Goal: Task Accomplishment & Management: Use online tool/utility

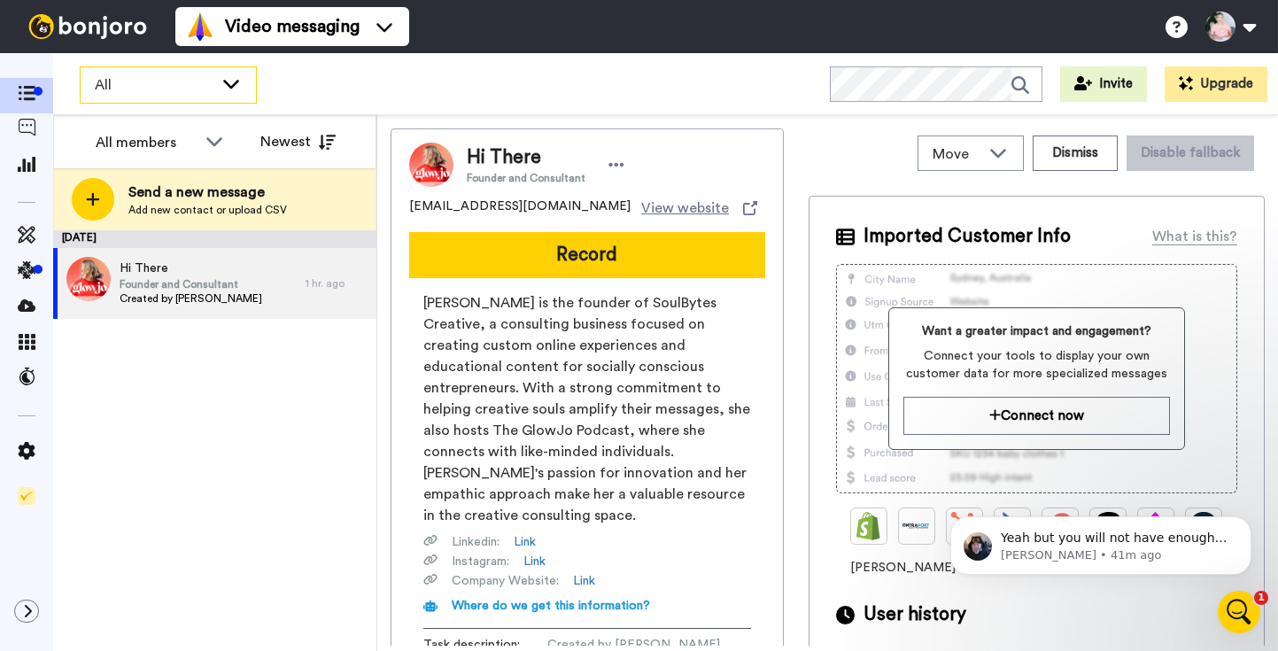
click at [228, 79] on icon at bounding box center [231, 83] width 21 height 18
click at [352, 103] on div "All WORKSPACES View all All Default Task List + Add a new workspace Invite Upgr…" at bounding box center [665, 84] width 1225 height 62
click at [21, 174] on span at bounding box center [26, 167] width 53 height 18
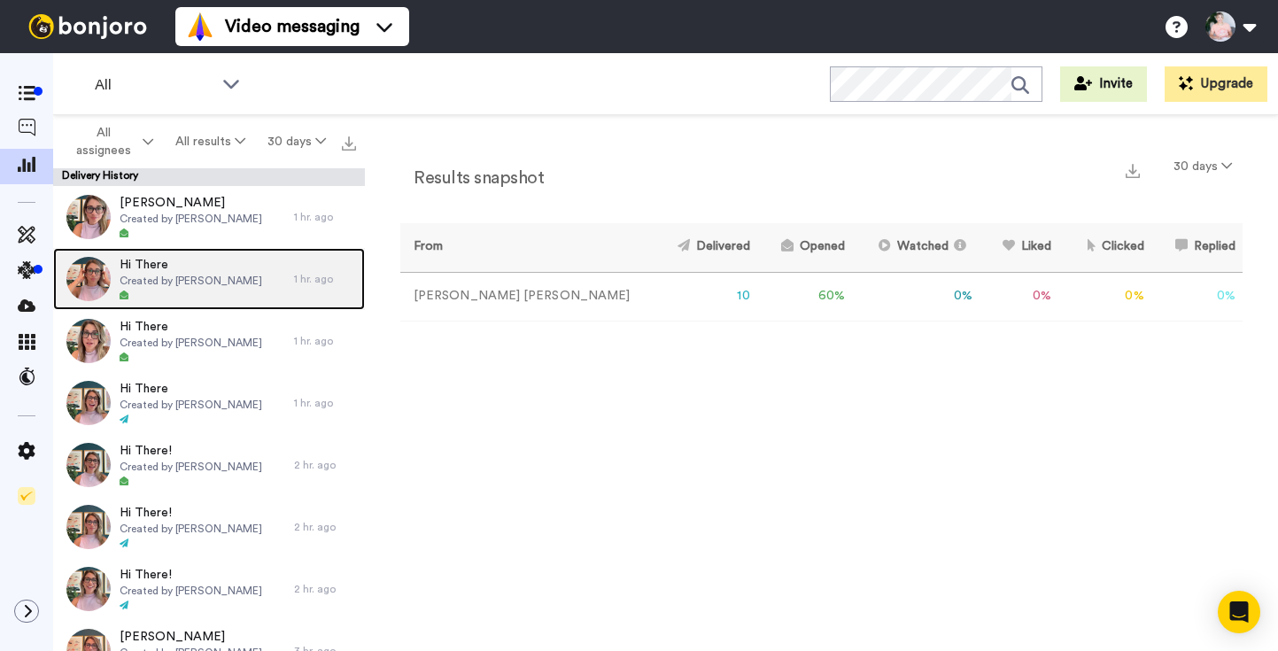
click at [210, 277] on span "Created by [PERSON_NAME]" at bounding box center [191, 281] width 143 height 14
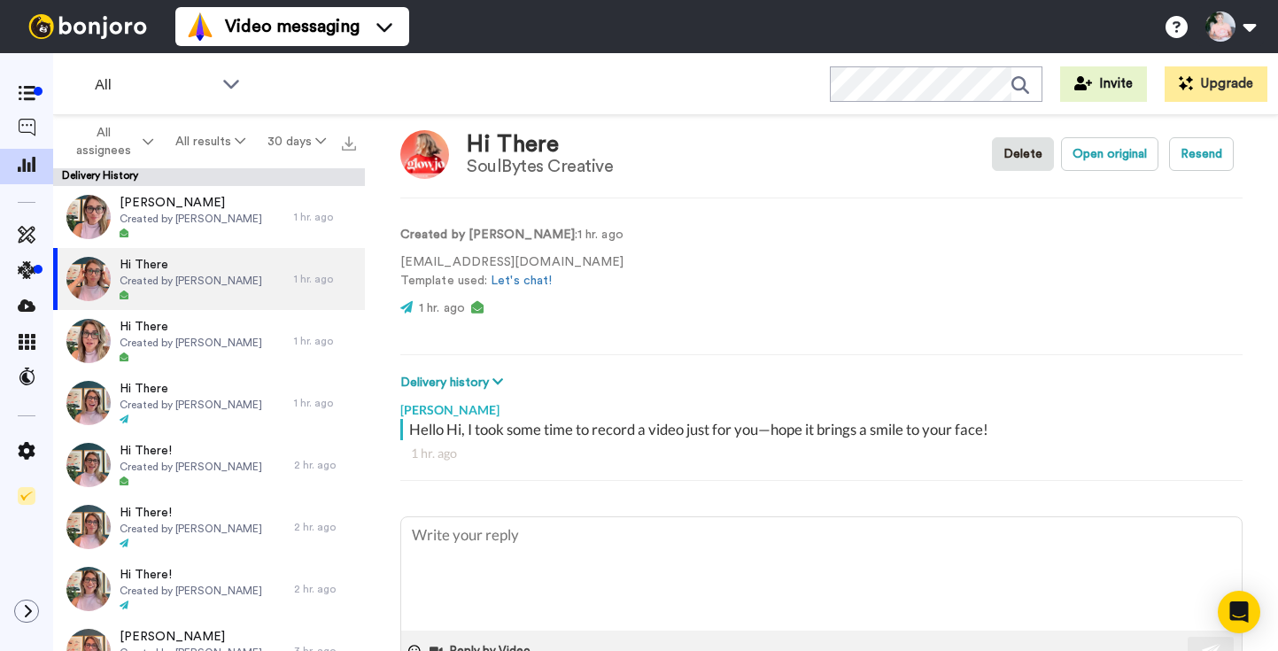
scroll to position [19, 0]
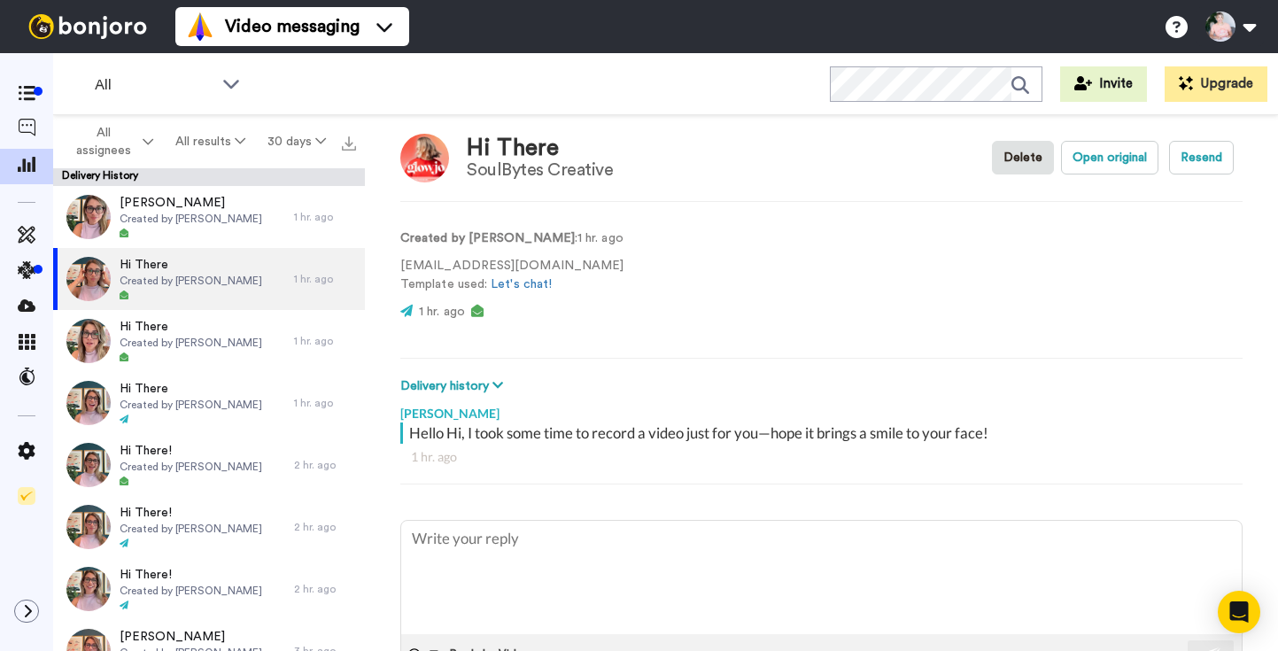
click at [676, 279] on video at bounding box center [703, 281] width 106 height 106
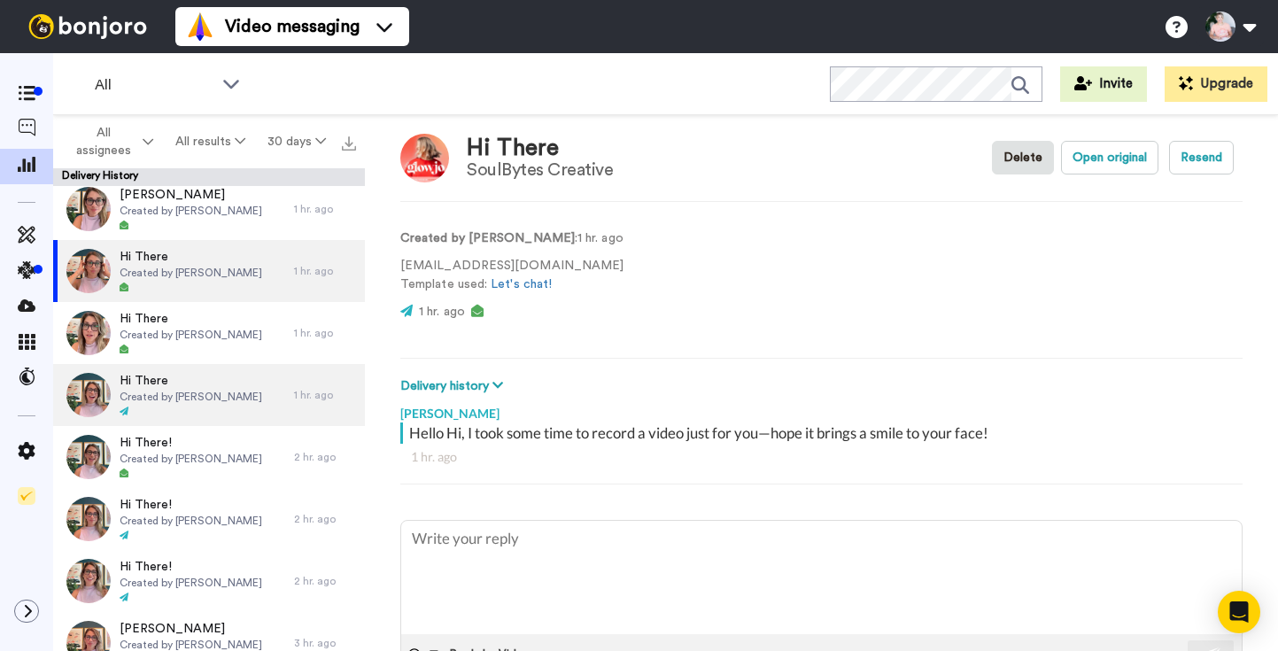
scroll to position [0, 0]
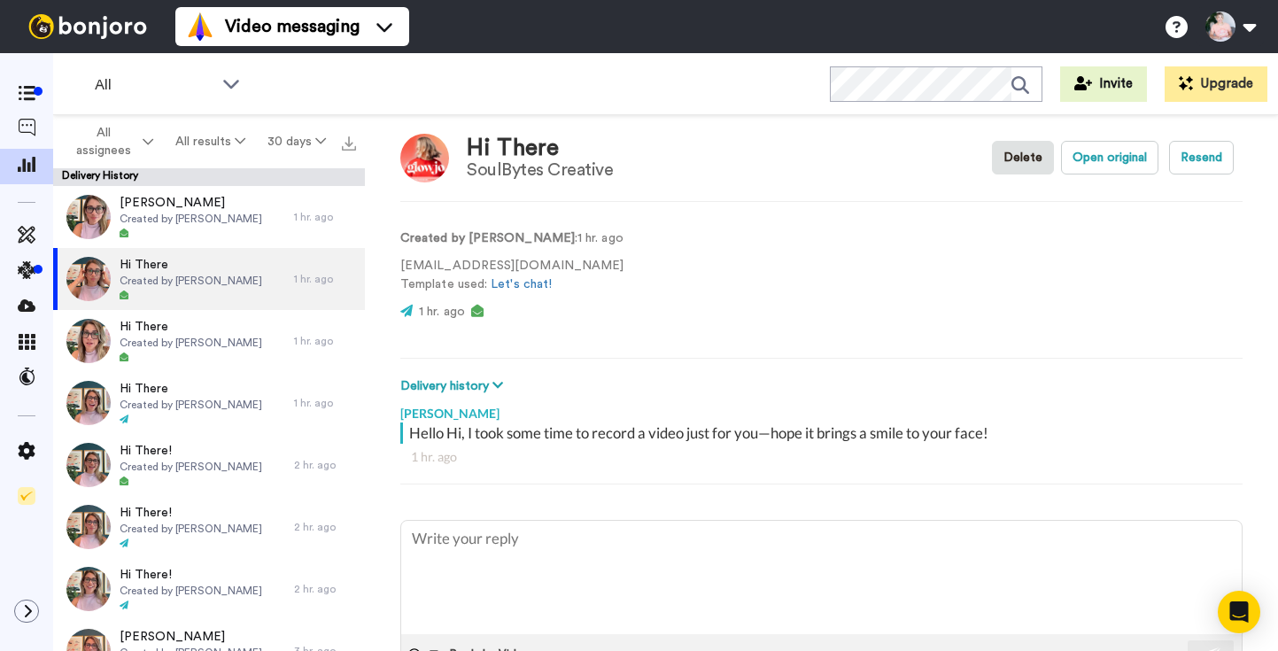
click at [671, 272] on video at bounding box center [703, 281] width 106 height 106
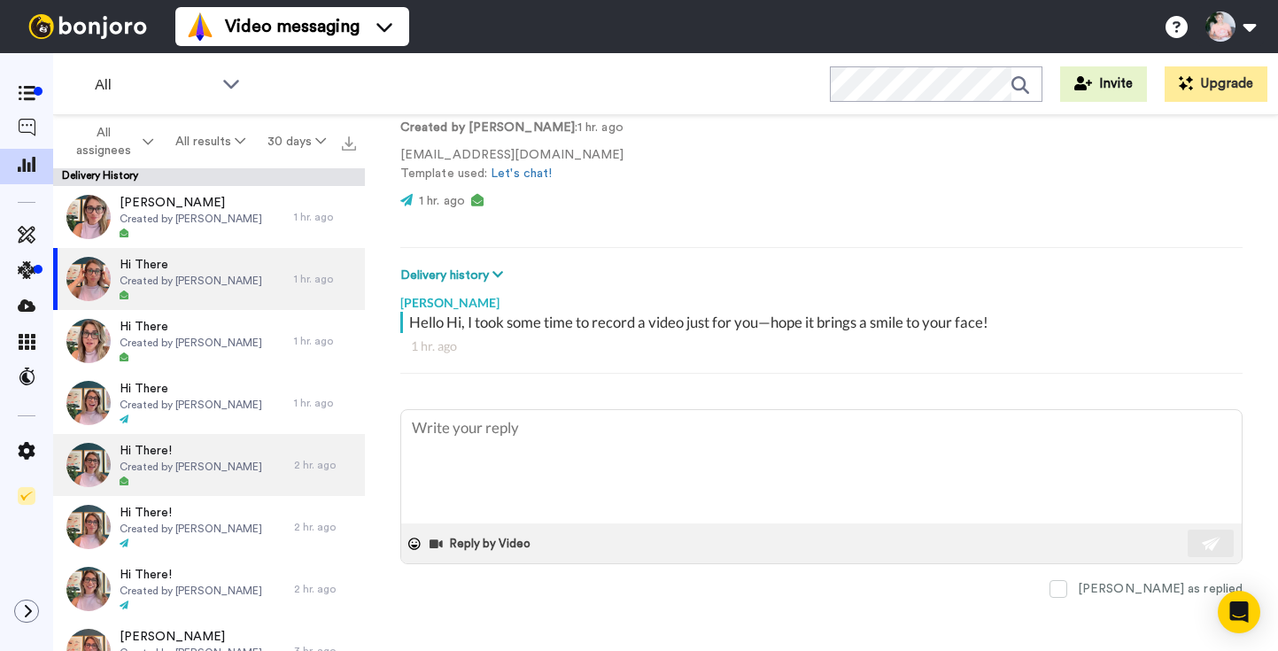
scroll to position [144, 0]
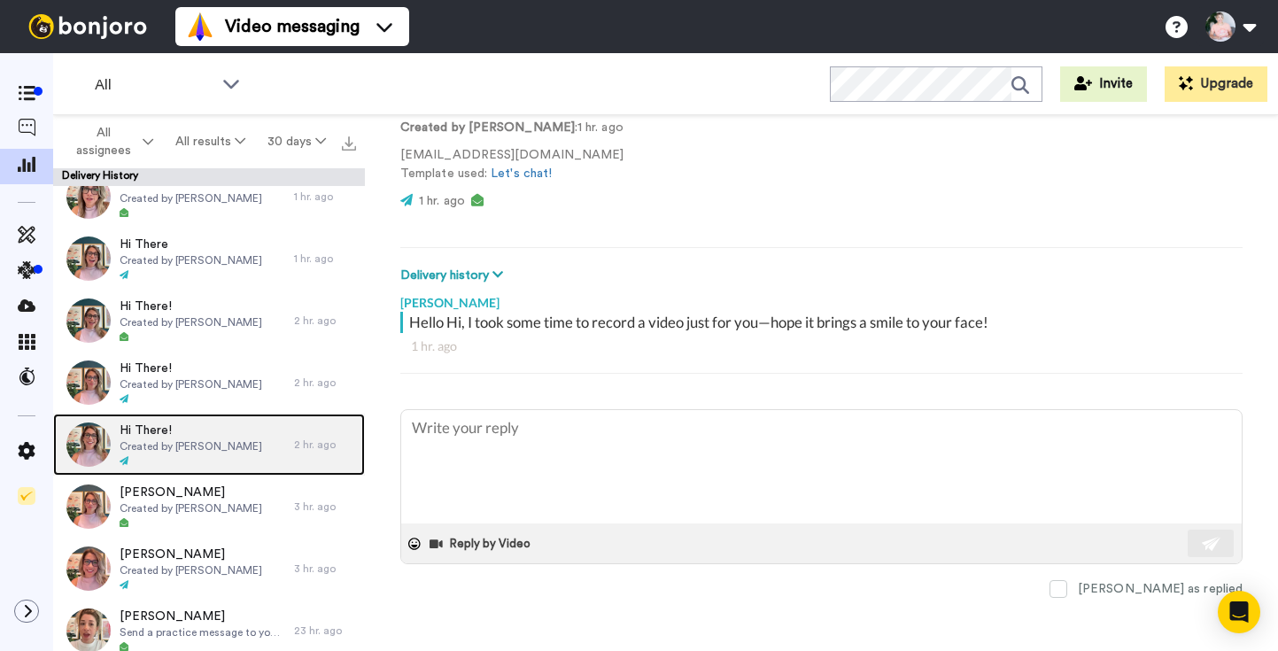
click at [201, 445] on span "Created by [PERSON_NAME]" at bounding box center [191, 446] width 143 height 14
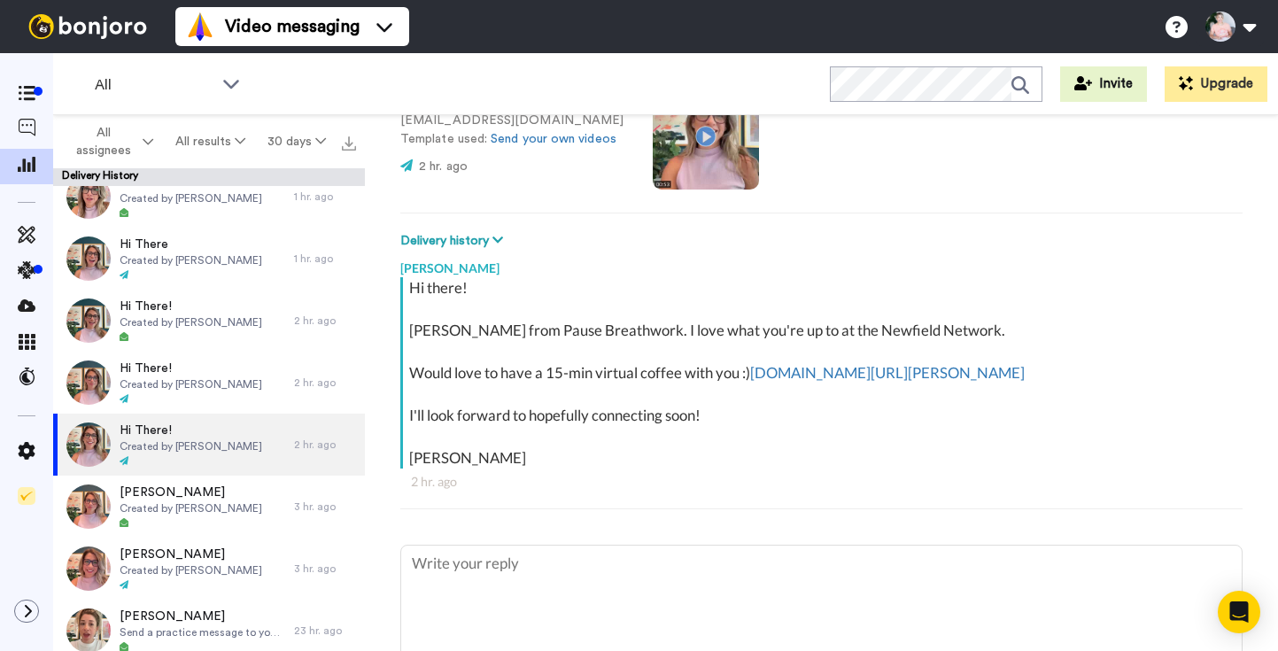
scroll to position [163, 0]
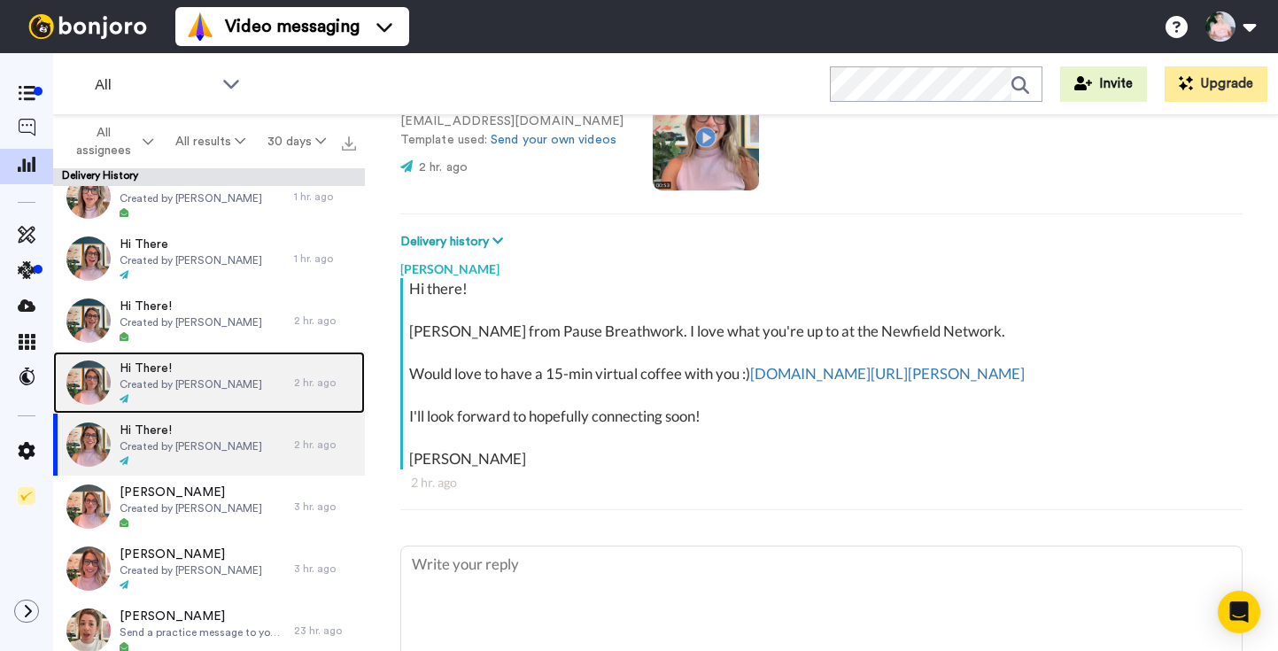
click at [221, 377] on span "Created by [PERSON_NAME]" at bounding box center [191, 384] width 143 height 14
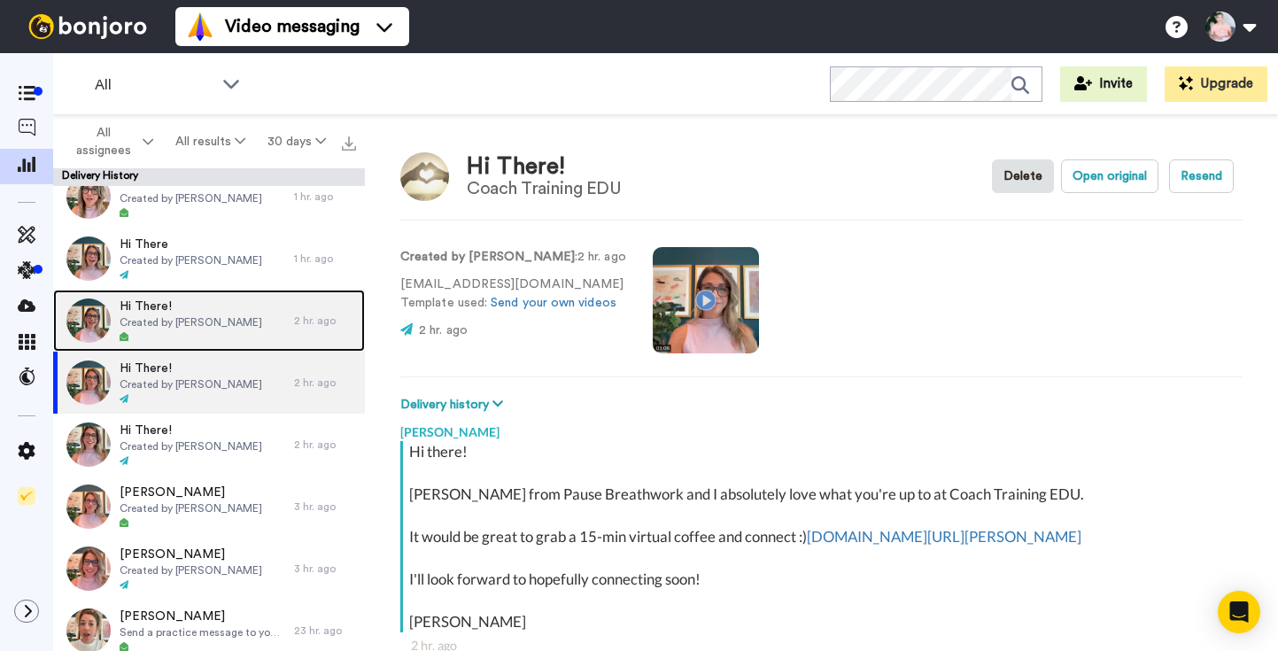
click at [205, 314] on span "Hi There!" at bounding box center [191, 307] width 143 height 18
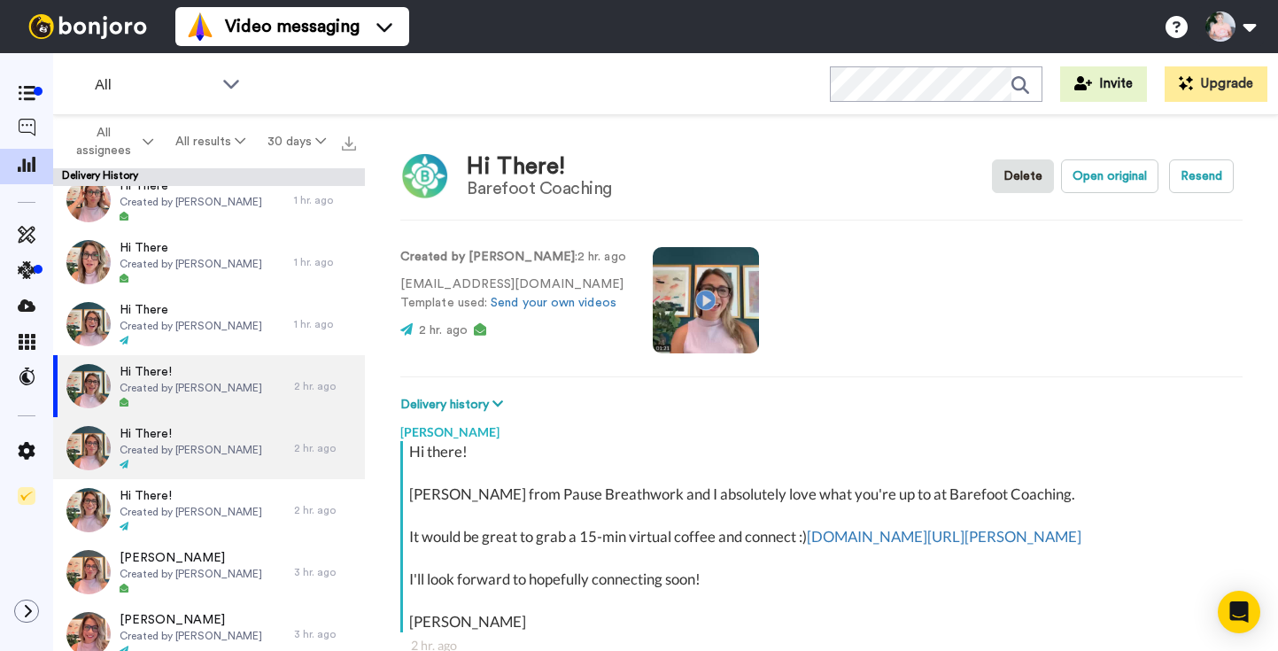
scroll to position [49, 0]
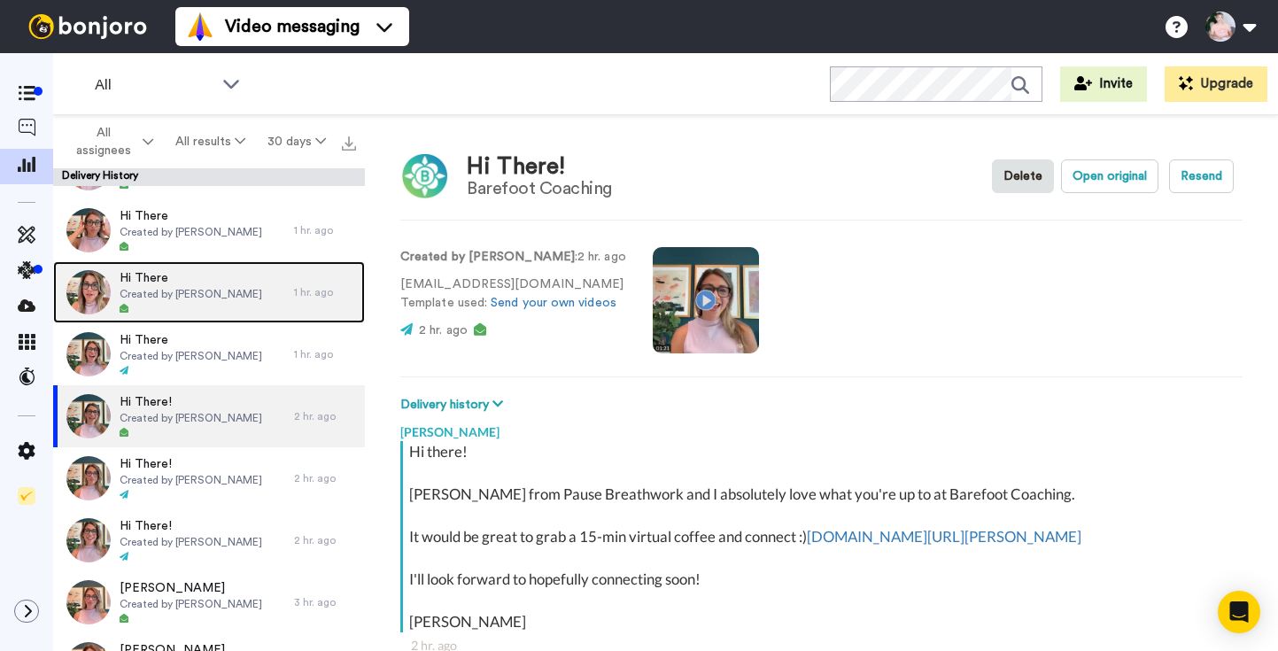
click at [214, 298] on span "Created by [PERSON_NAME]" at bounding box center [191, 294] width 143 height 14
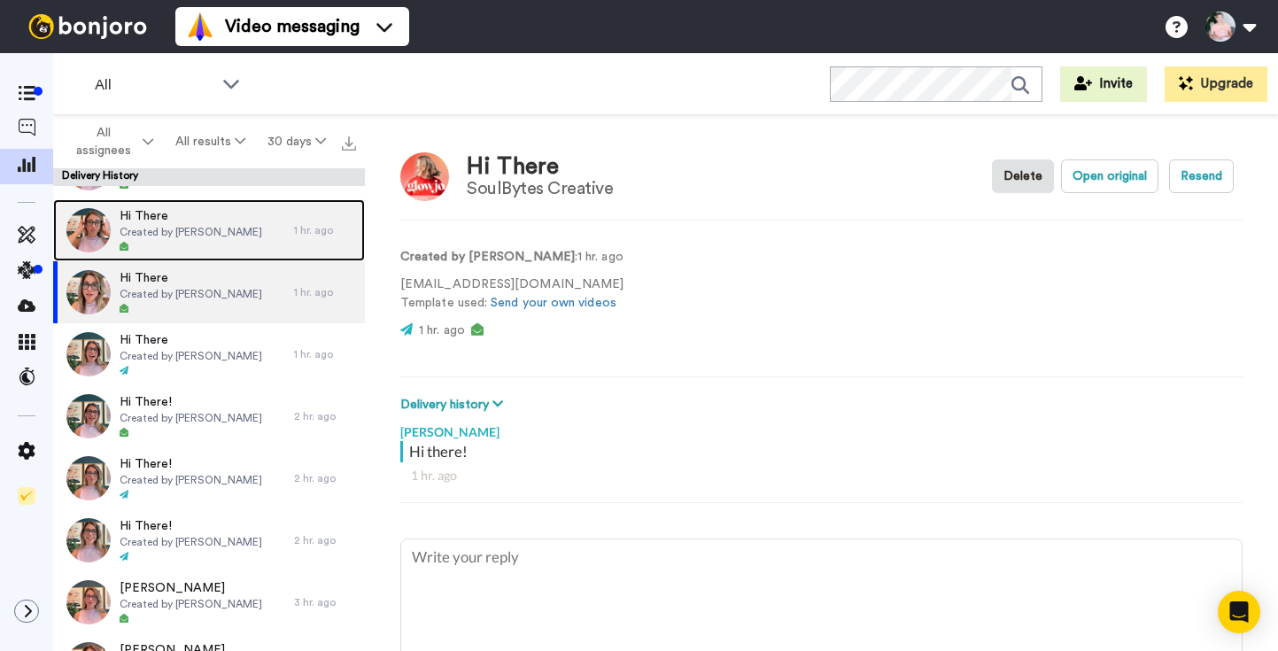
click at [221, 233] on span "Created by [PERSON_NAME]" at bounding box center [191, 232] width 143 height 14
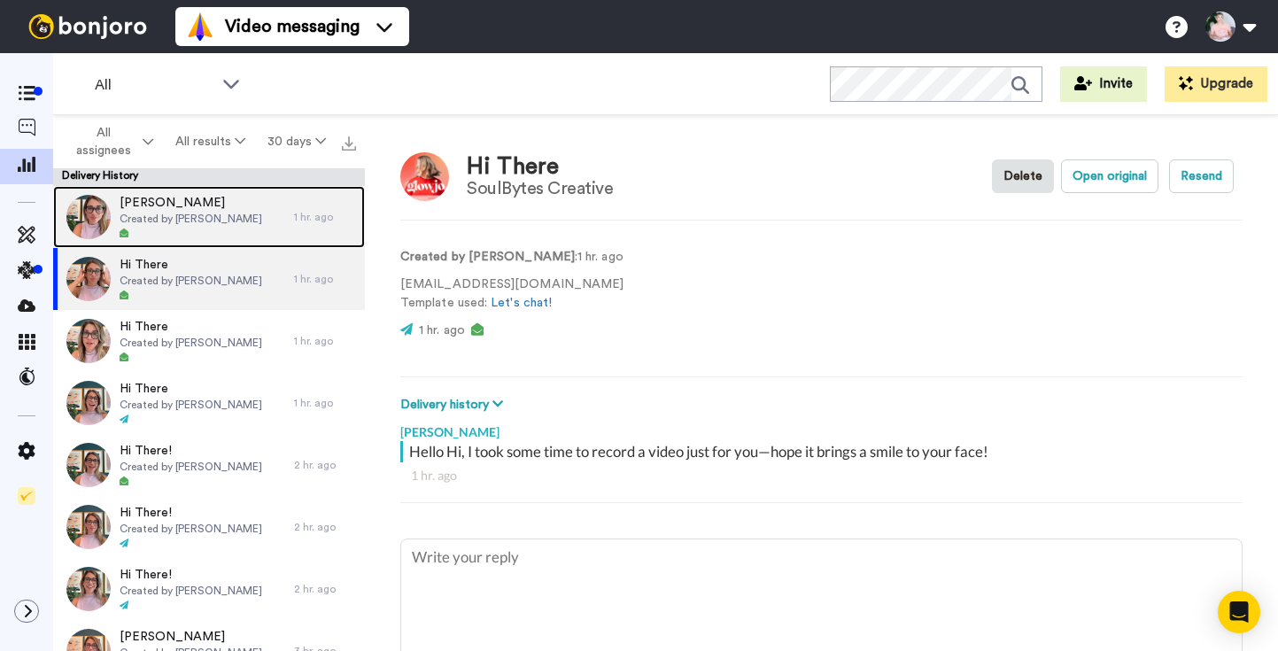
click at [204, 202] on span "Samantha" at bounding box center [191, 203] width 143 height 18
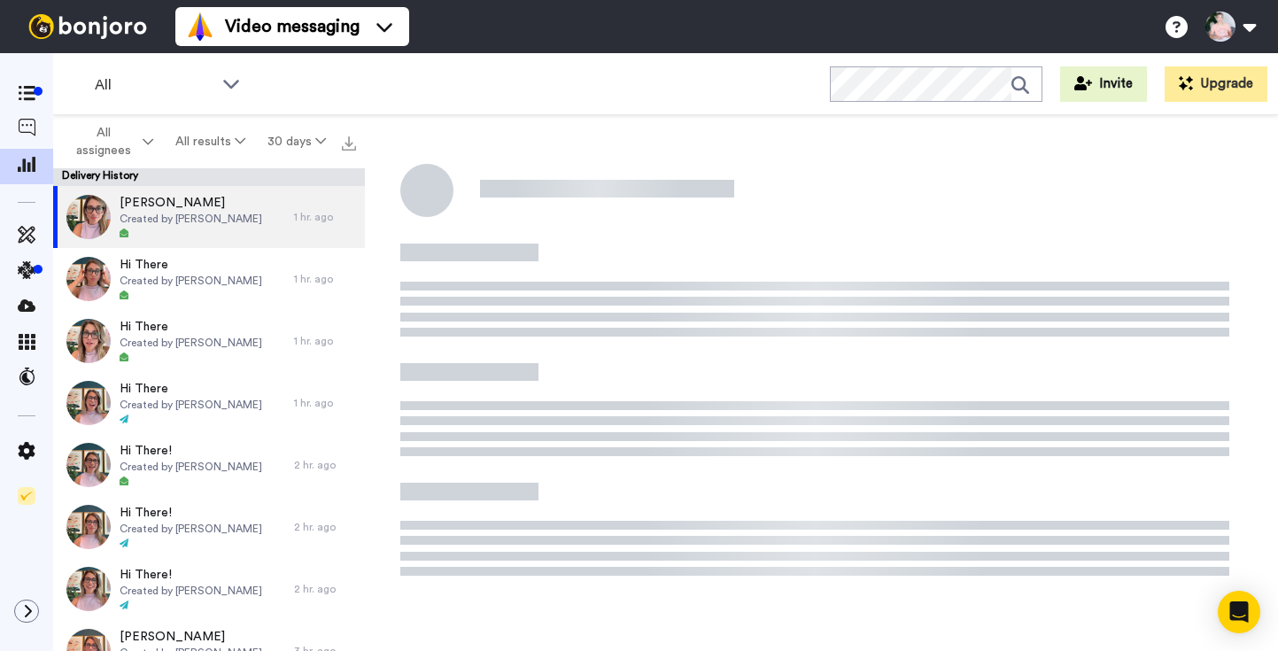
type textarea "x"
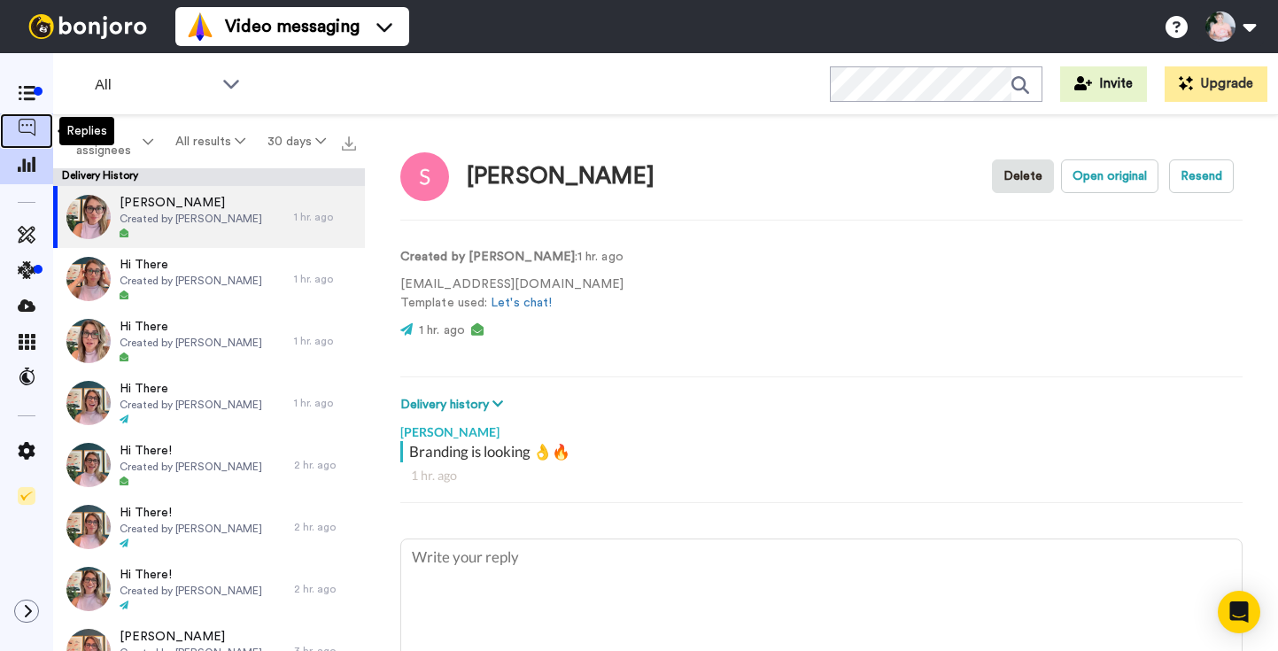
click at [27, 128] on icon at bounding box center [27, 128] width 18 height 18
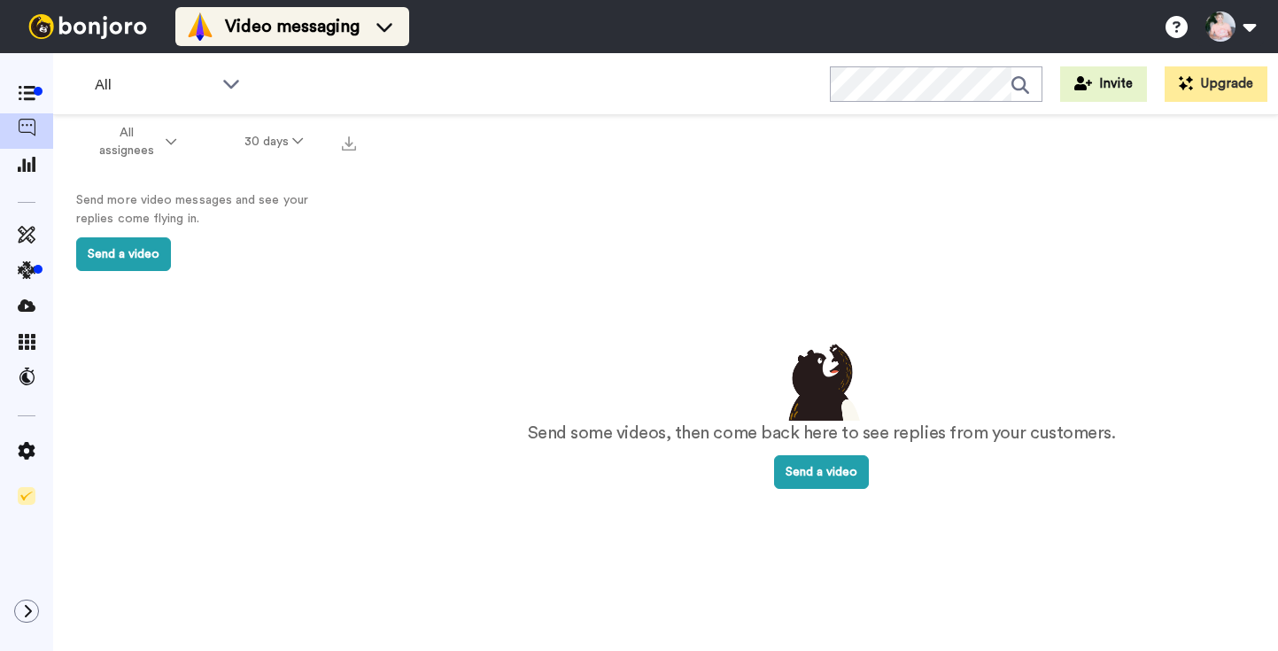
click at [253, 15] on span "Video messaging" at bounding box center [292, 26] width 135 height 25
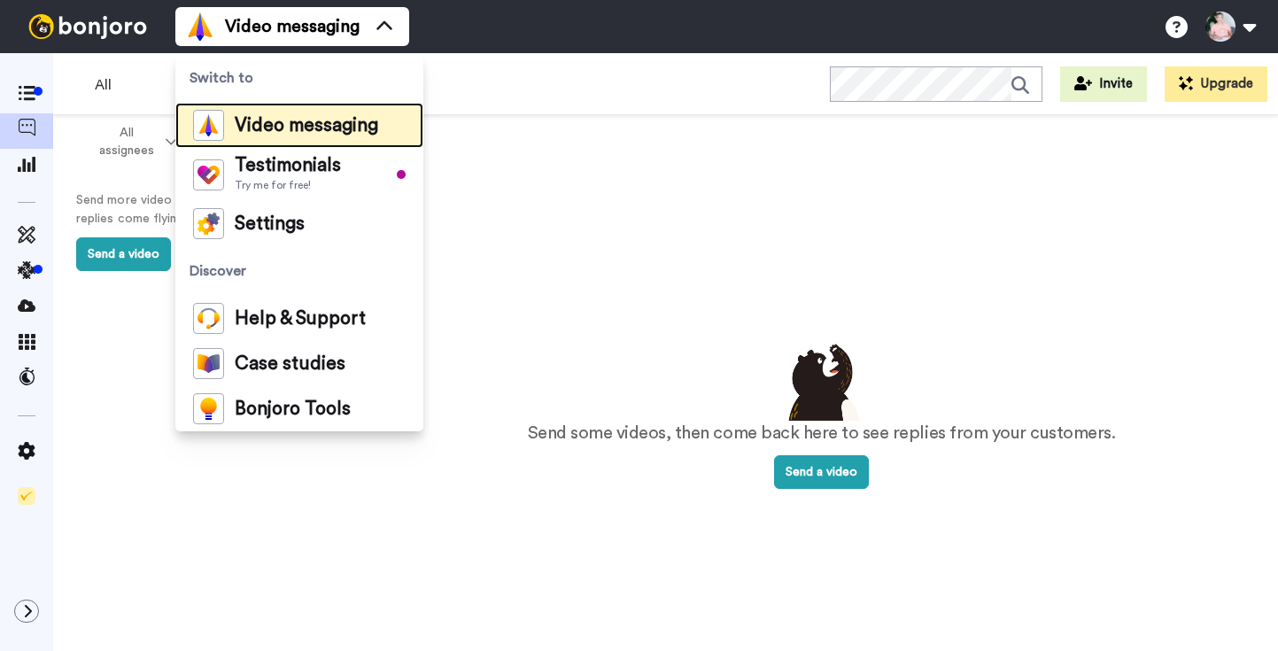
click at [326, 117] on span "Video messaging" at bounding box center [306, 126] width 143 height 18
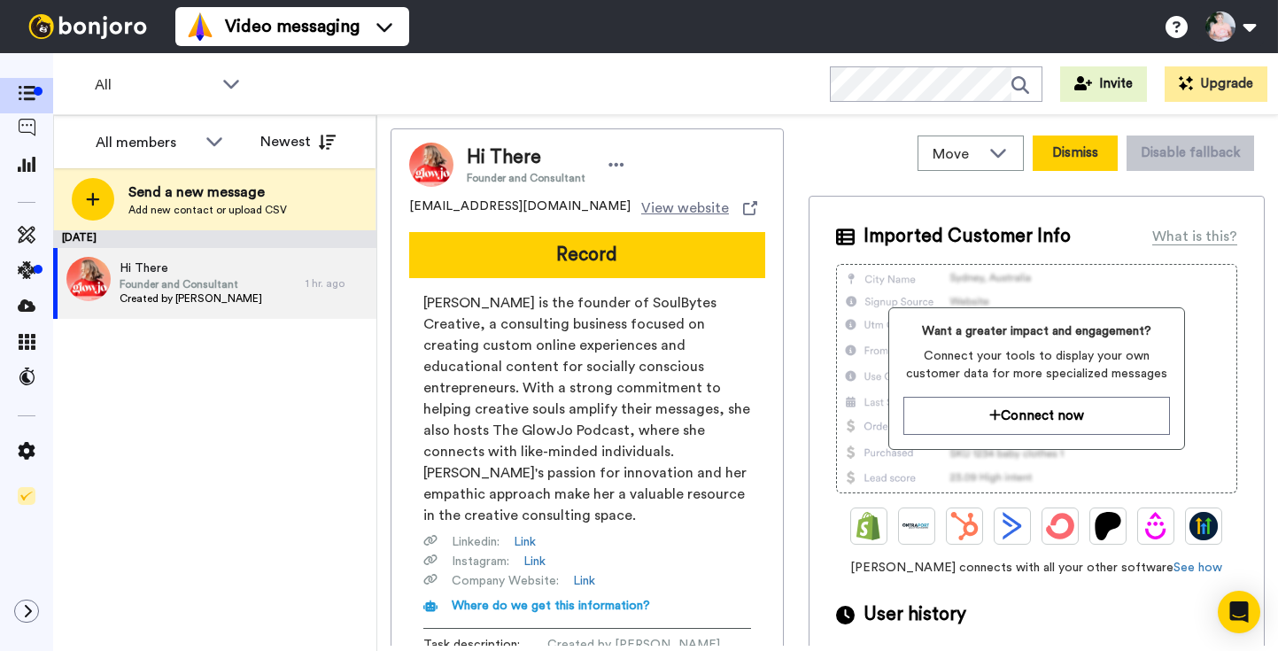
click at [1053, 157] on button "Dismiss" at bounding box center [1075, 152] width 85 height 35
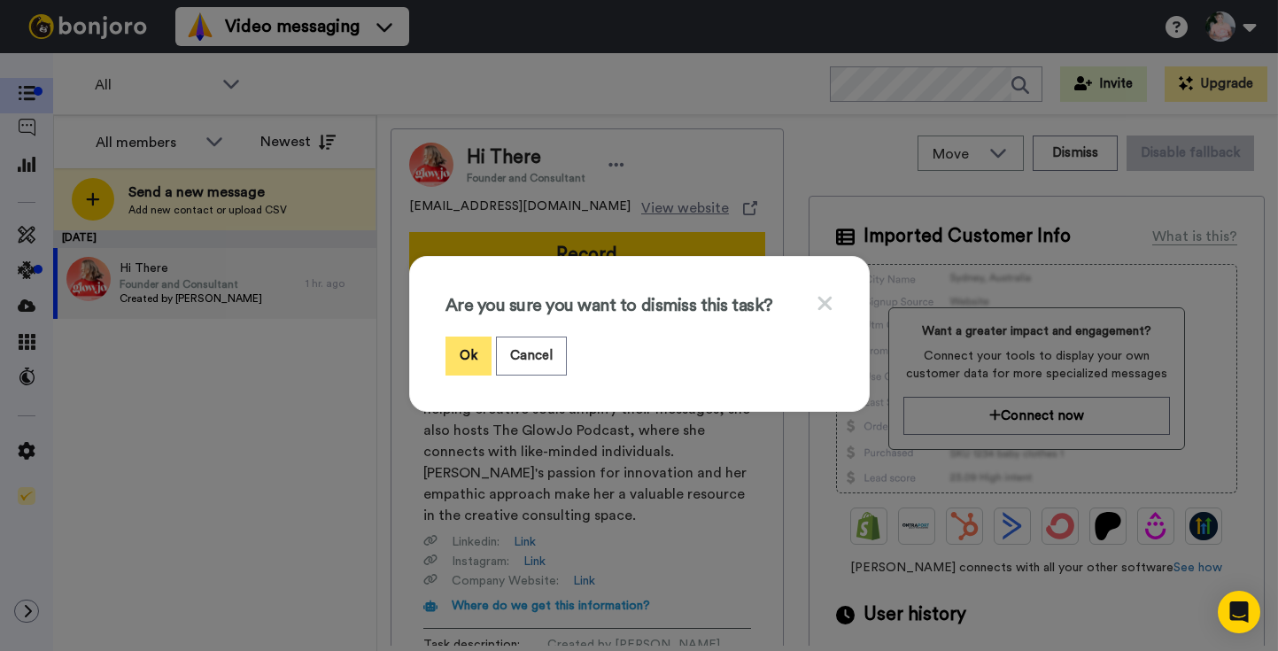
click at [452, 364] on button "Ok" at bounding box center [468, 356] width 46 height 38
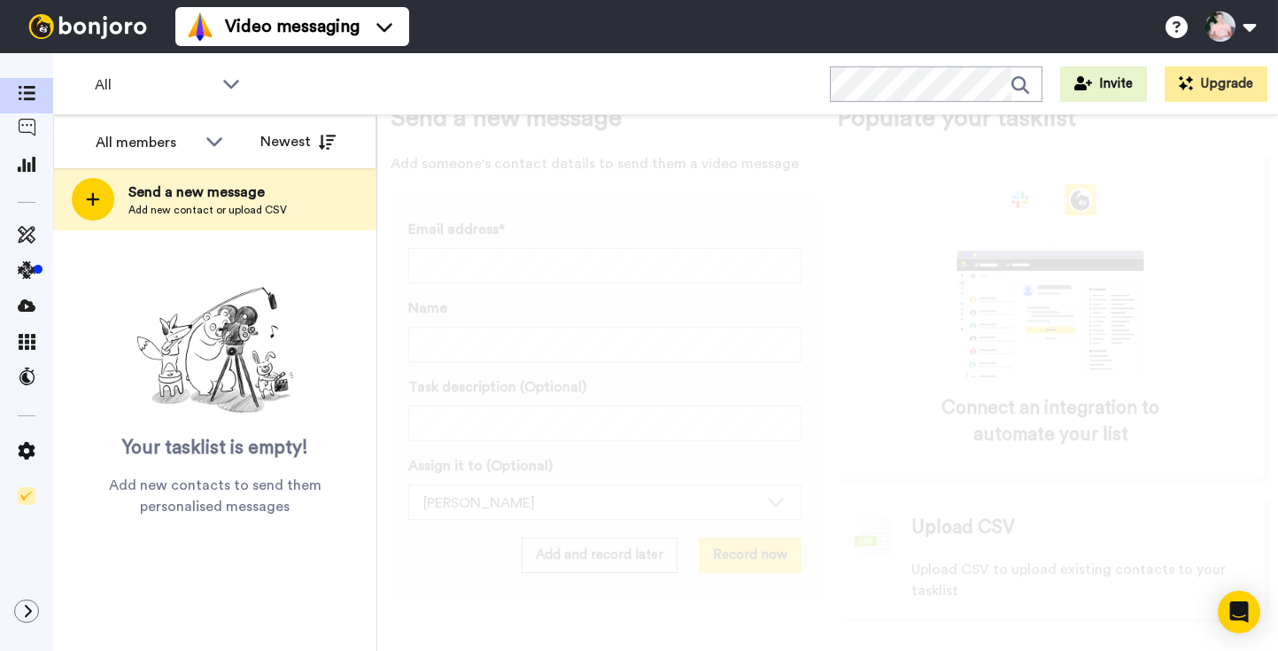
scroll to position [41, 0]
